Goal: Check status: Check status

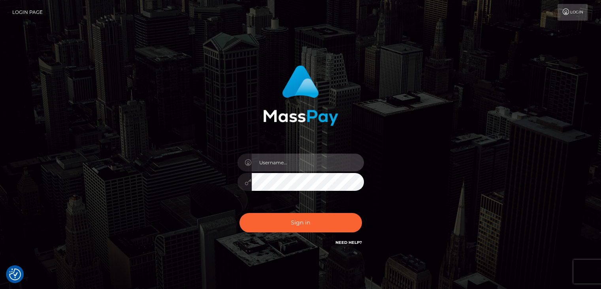
click at [280, 158] on input "text" at bounding box center [308, 162] width 112 height 18
type input "Edward"
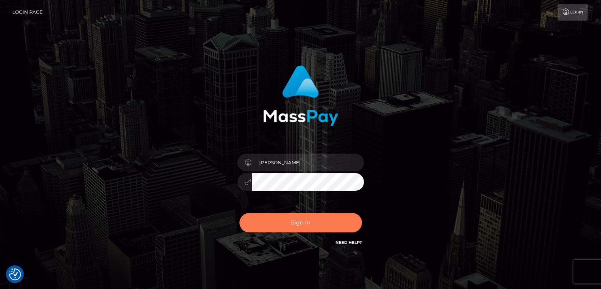
click at [309, 227] on button "Sign in" at bounding box center [301, 222] width 123 height 19
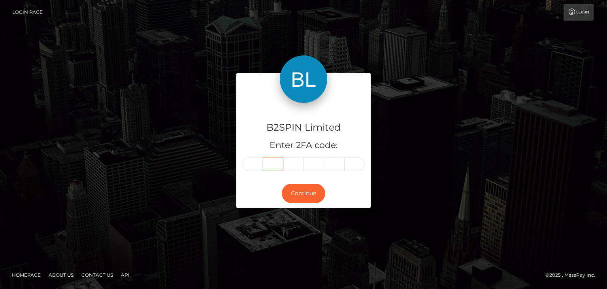
drag, startPoint x: 266, startPoint y: 158, endPoint x: 256, endPoint y: 161, distance: 10.0
click at [261, 159] on div at bounding box center [303, 163] width 123 height 13
click at [252, 161] on input "text" at bounding box center [252, 163] width 21 height 13
paste input "6"
type input "6"
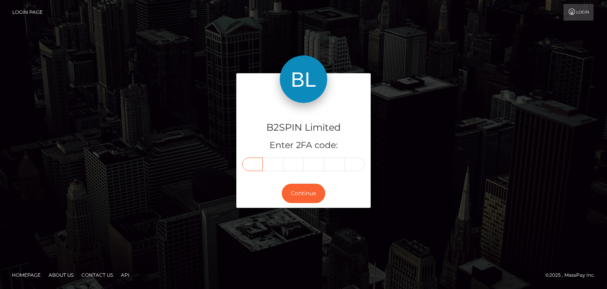
type input "8"
type input "9"
type input "5"
type input "1"
type input "5"
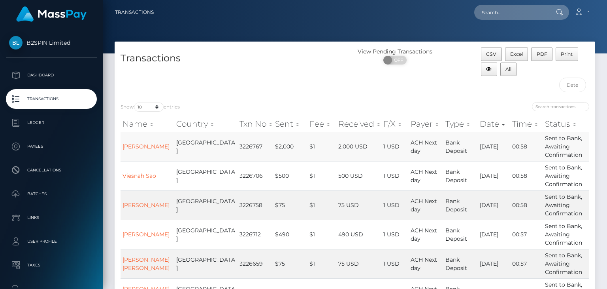
click at [238, 146] on td "3226767" at bounding box center [256, 146] width 36 height 29
click at [552, 107] on input "search" at bounding box center [560, 106] width 57 height 9
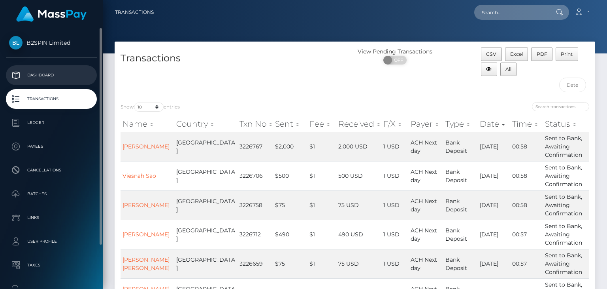
click at [55, 77] on p "Dashboard" at bounding box center [51, 75] width 85 height 12
click at [51, 106] on link "Transactions" at bounding box center [51, 99] width 91 height 20
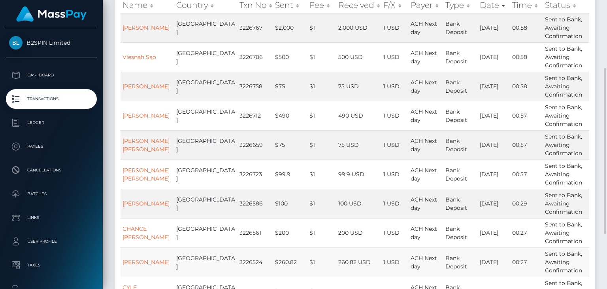
scroll to position [214, 0]
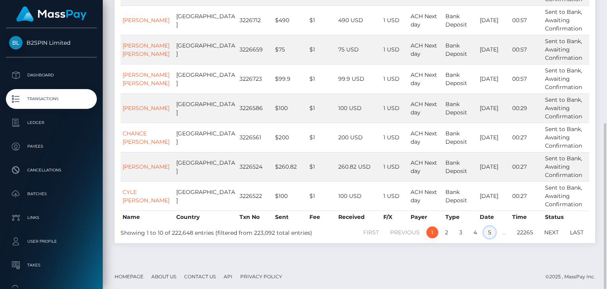
click at [490, 231] on link "5" at bounding box center [490, 232] width 12 height 12
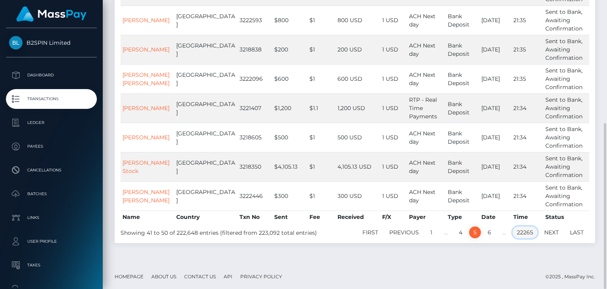
click at [533, 234] on link "22265" at bounding box center [525, 232] width 25 height 12
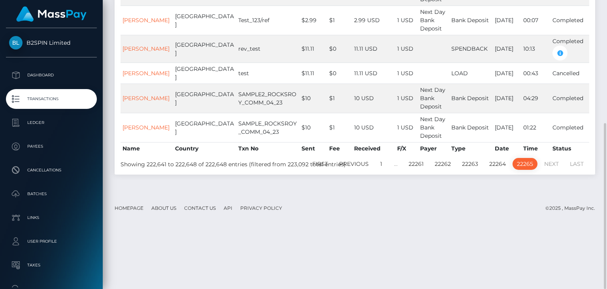
click at [491, 233] on div "Transactions Loading... Loading..." at bounding box center [355, 144] width 504 height 289
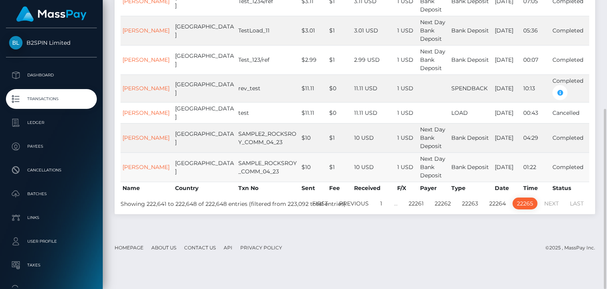
scroll to position [174, 0]
